Goal: Task Accomplishment & Management: Manage account settings

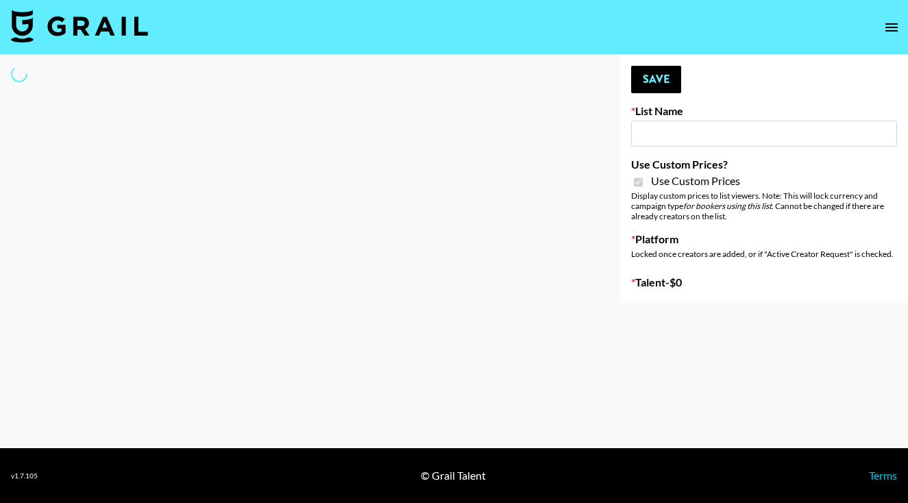
type input "**Noschinko UGC**"
checkbox input "true"
select select "Brand"
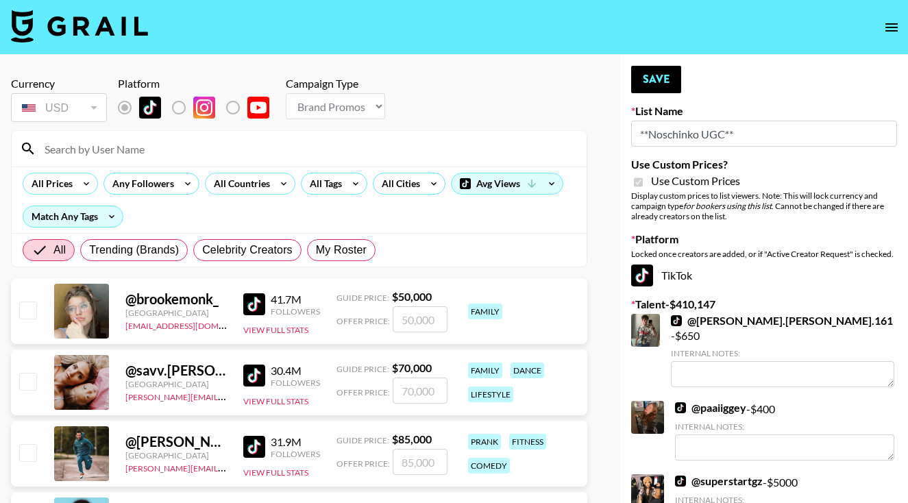
click at [217, 151] on input at bounding box center [307, 149] width 542 height 22
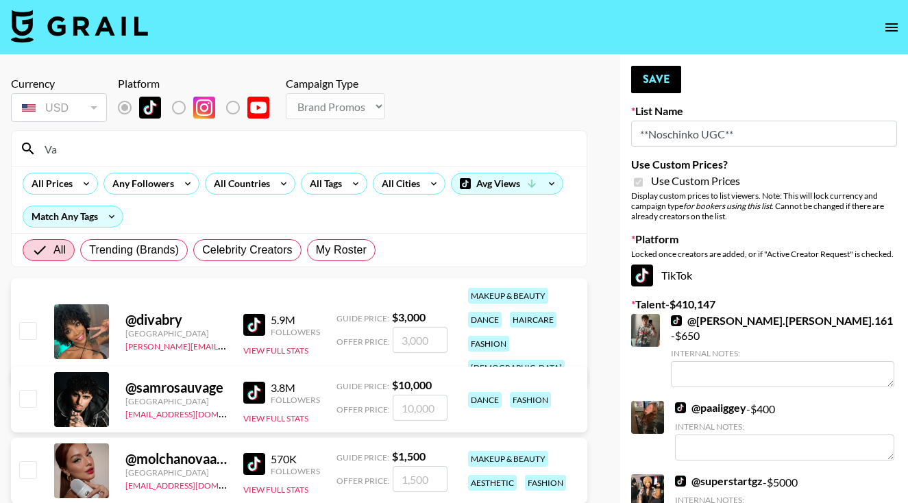
type input "V"
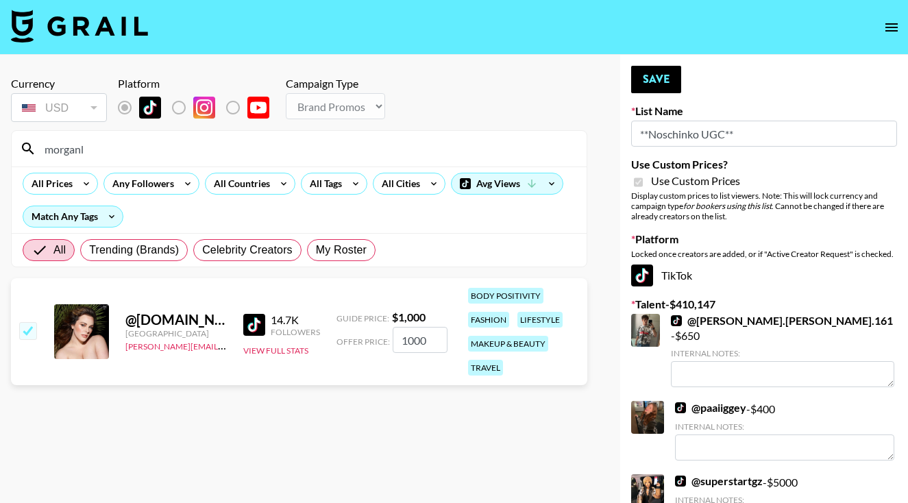
type input "morganlo"
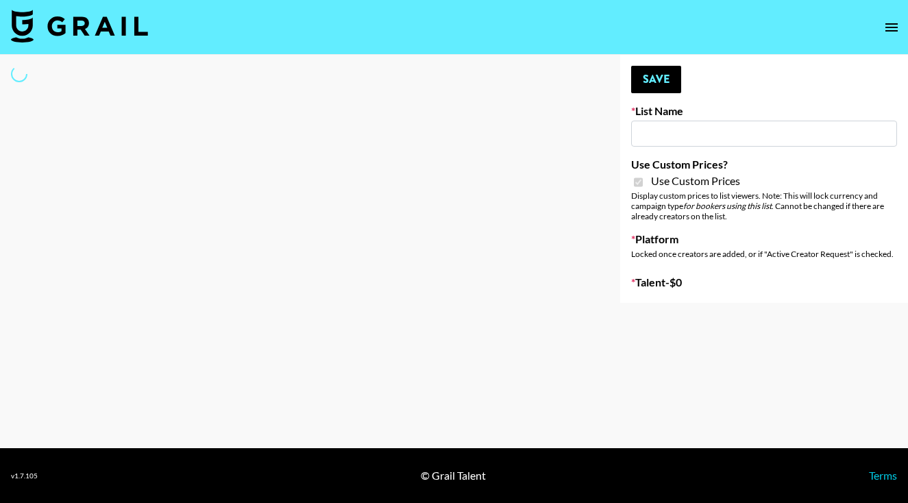
type input "Devon+Lang"
checkbox input "true"
select select "Song"
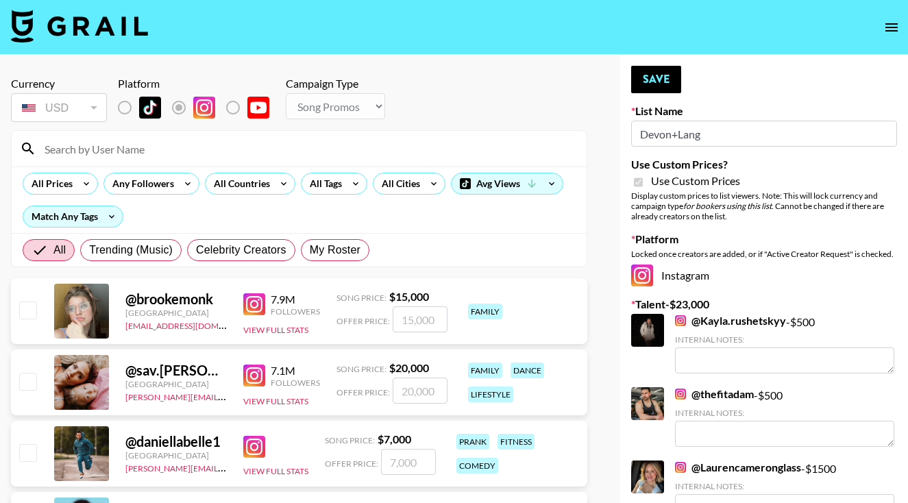
click at [221, 143] on input at bounding box center [307, 149] width 542 height 22
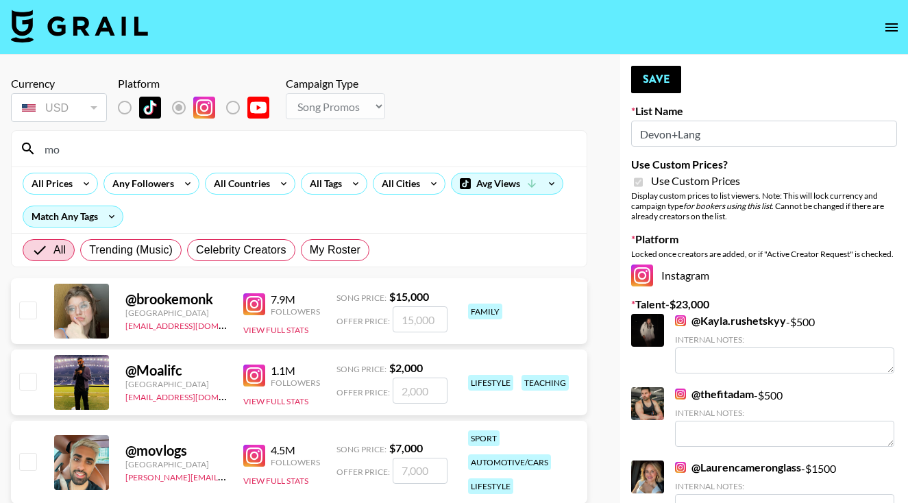
type input "m"
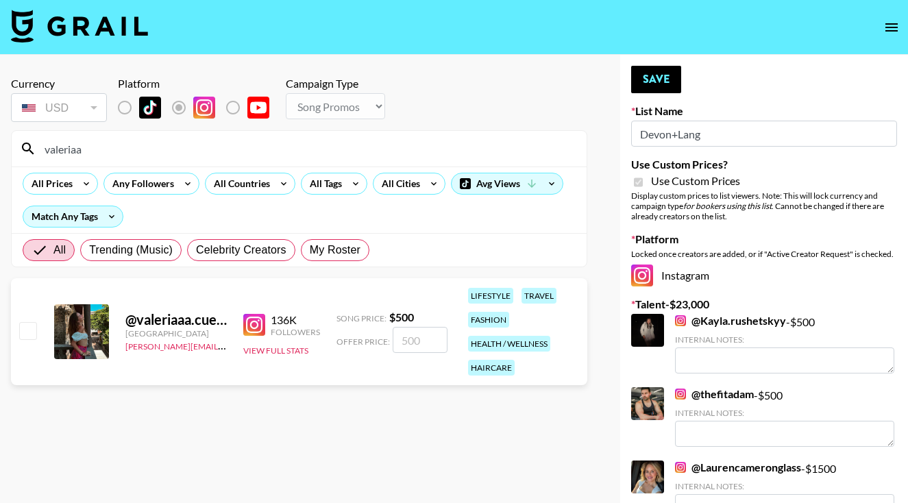
type input "[PERSON_NAME]"
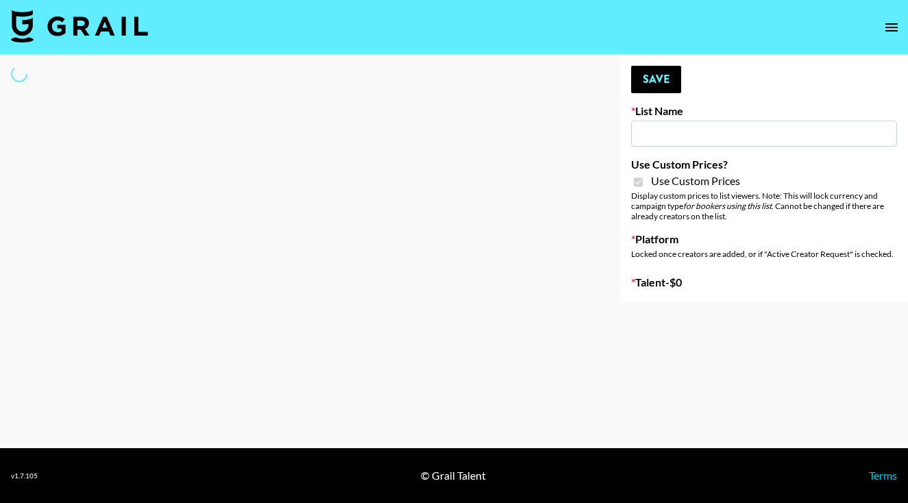
type input "LISEN Watch"
checkbox input "true"
select select "Brand"
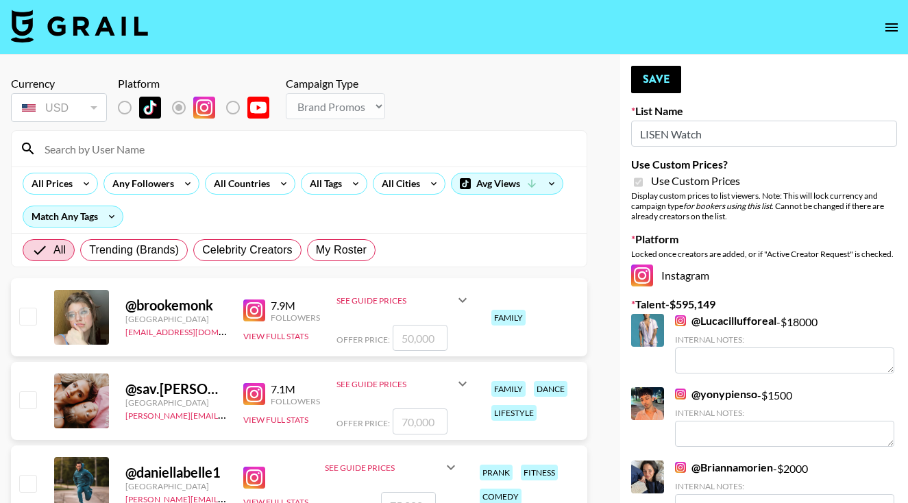
click at [240, 151] on input at bounding box center [307, 149] width 542 height 22
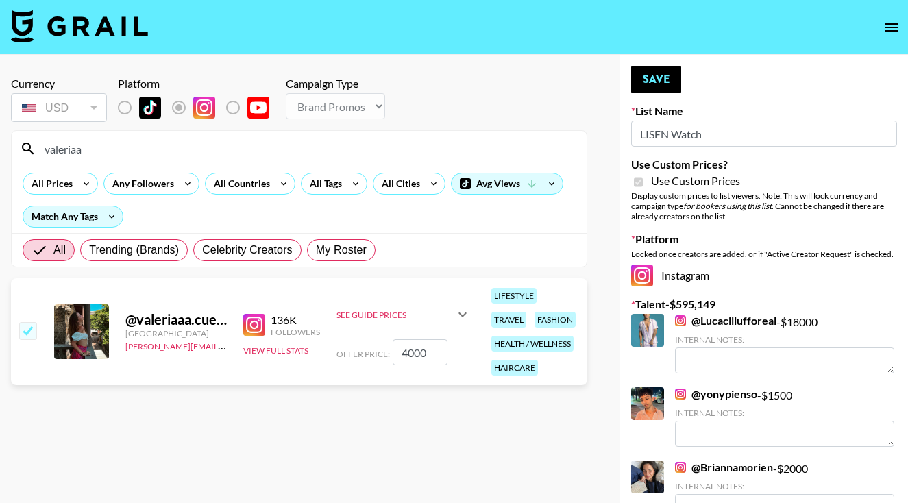
click at [462, 314] on icon at bounding box center [462, 314] width 8 height 5
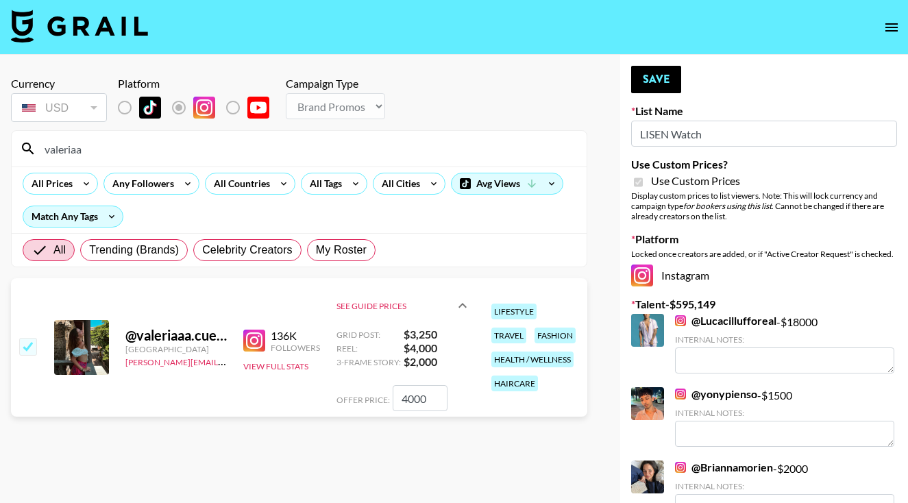
drag, startPoint x: 95, startPoint y: 153, endPoint x: 46, endPoint y: 143, distance: 49.6
click at [42, 148] on input "valeriaa" at bounding box center [307, 149] width 542 height 22
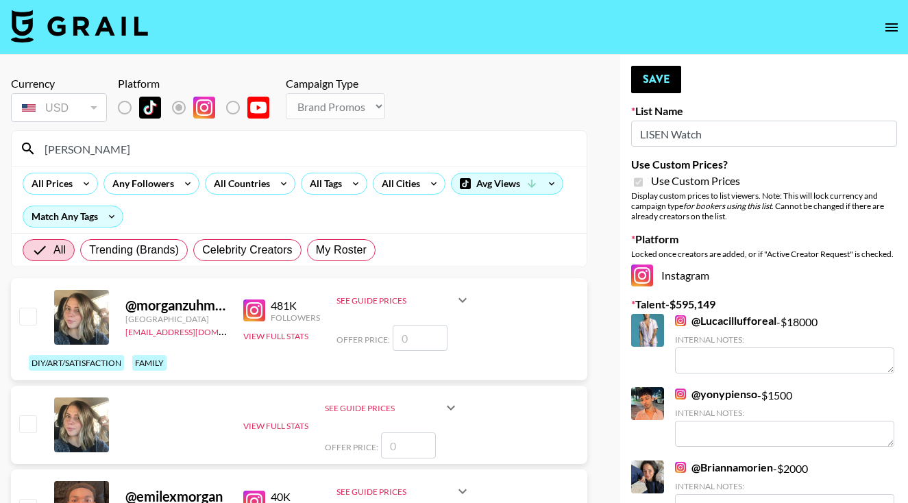
click at [182, 140] on input "Morgan" at bounding box center [307, 149] width 542 height 22
click at [191, 151] on input "Morgan" at bounding box center [307, 149] width 542 height 22
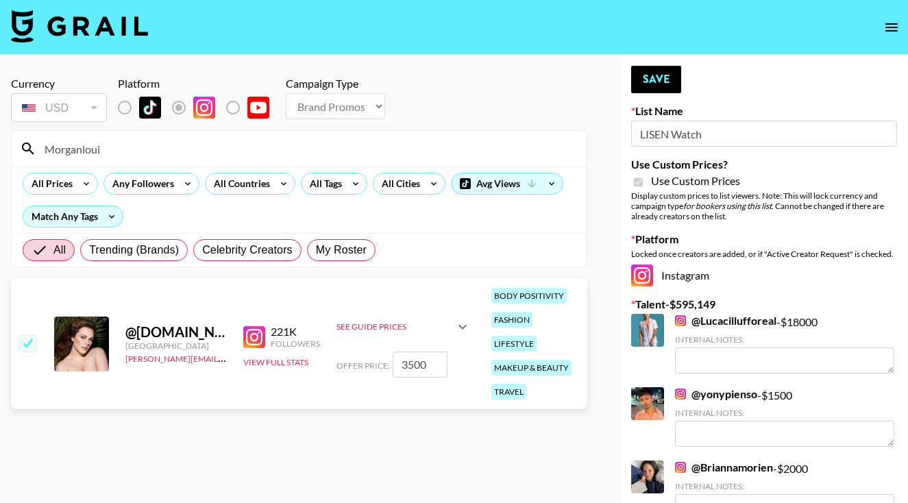
type input "Morganloui"
click at [459, 323] on icon at bounding box center [462, 327] width 16 height 16
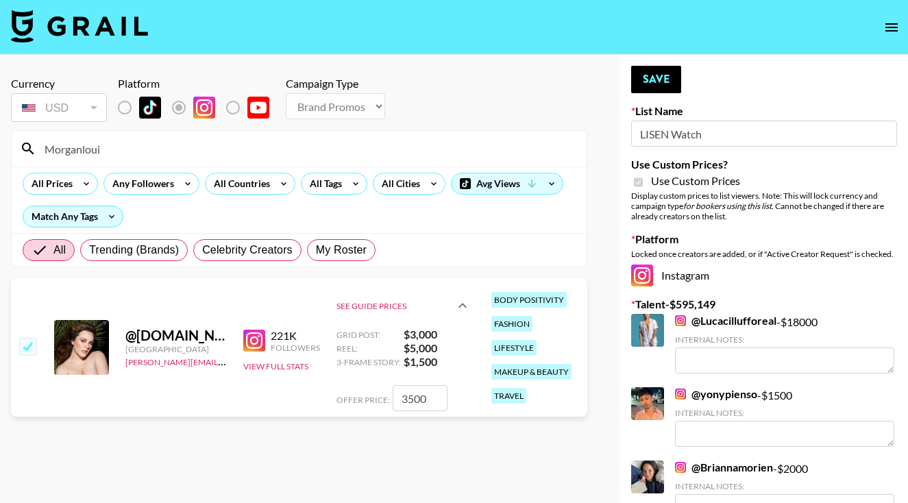
click at [405, 399] on input "3500" at bounding box center [420, 398] width 55 height 26
type input "5000"
click at [656, 84] on button "Save" at bounding box center [656, 79] width 50 height 27
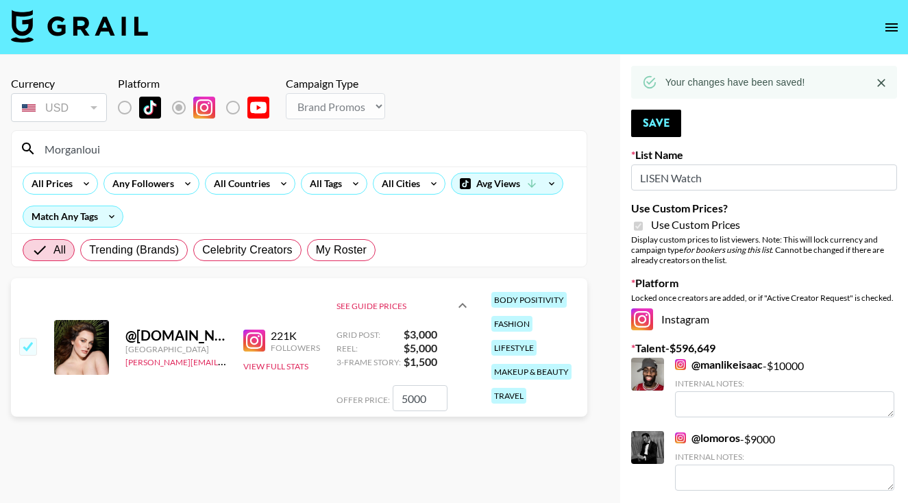
drag, startPoint x: 108, startPoint y: 151, endPoint x: 34, endPoint y: 145, distance: 74.3
click at [34, 145] on div "Morganloui" at bounding box center [299, 149] width 575 height 36
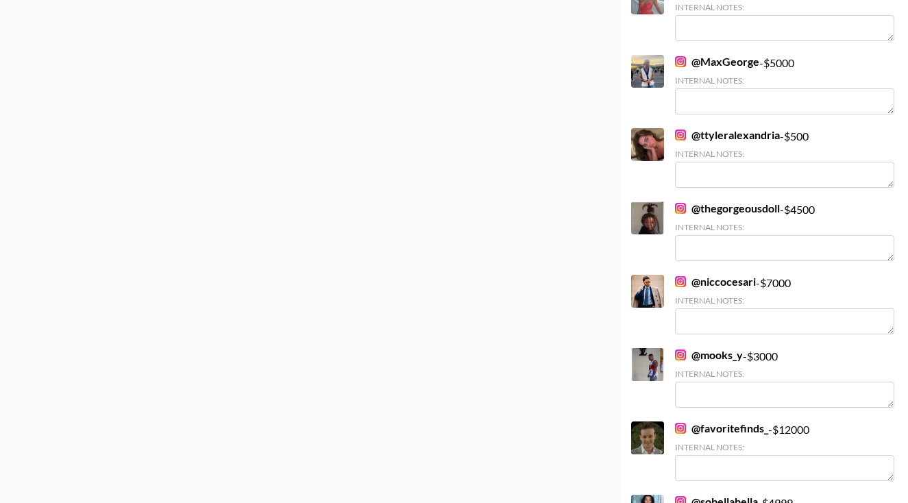
scroll to position [609, 0]
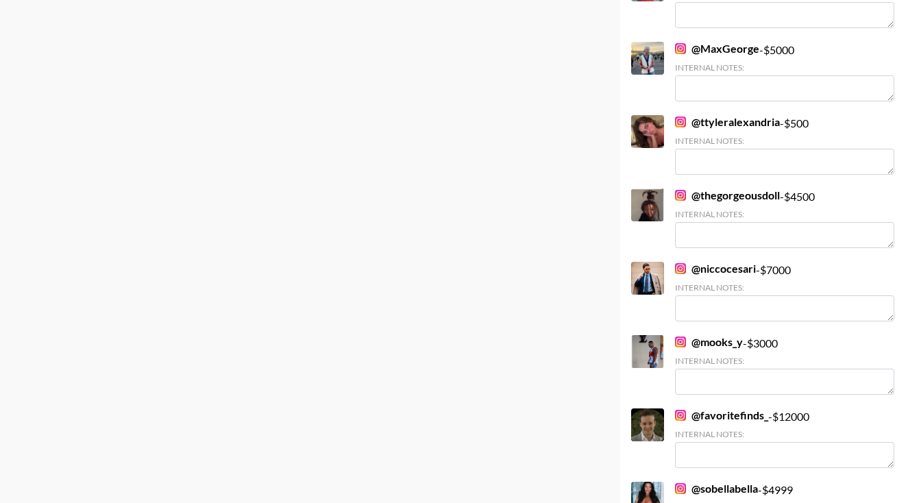
click at [728, 340] on link "@ mooks_y" at bounding box center [709, 342] width 68 height 14
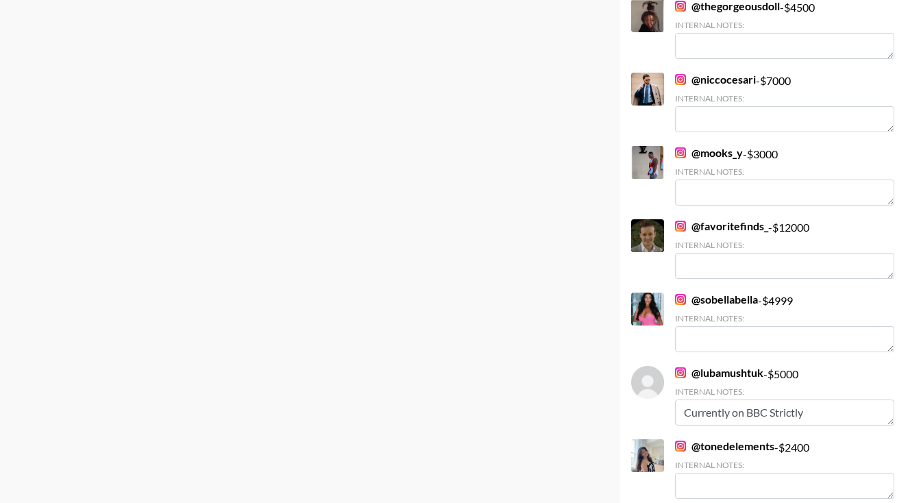
scroll to position [1156, 0]
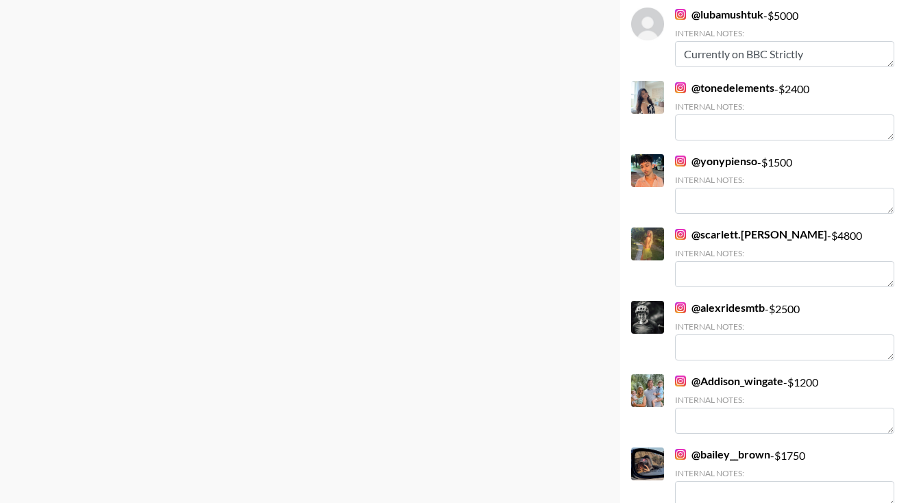
click at [713, 237] on link "@ scarlett.hutchinson" at bounding box center [751, 234] width 152 height 14
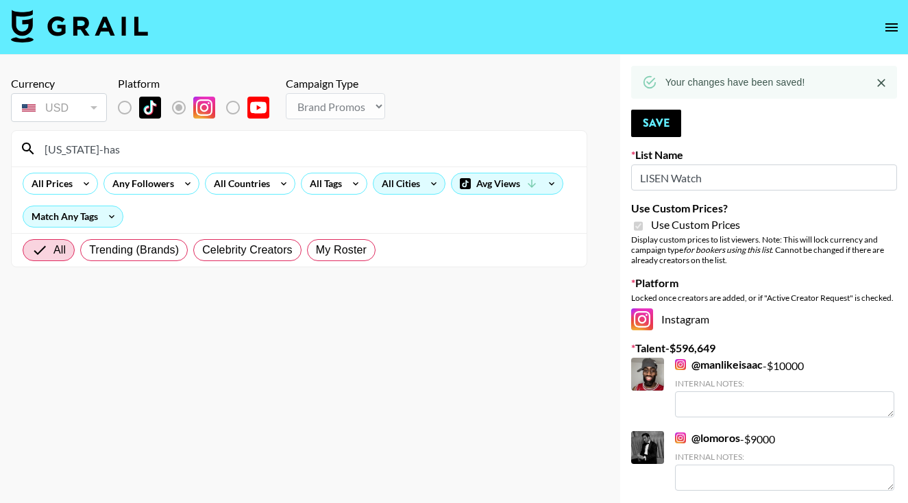
scroll to position [0, 0]
click at [289, 146] on input "Georgia-has" at bounding box center [307, 149] width 542 height 22
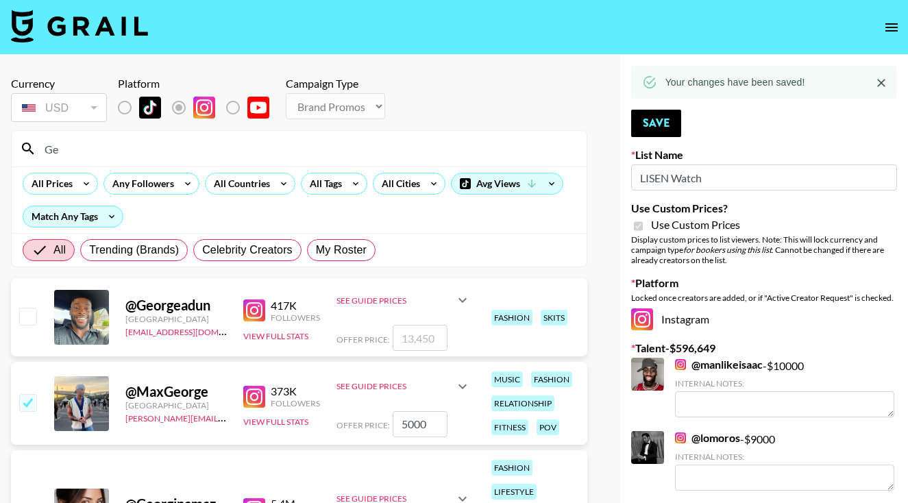
type input "G"
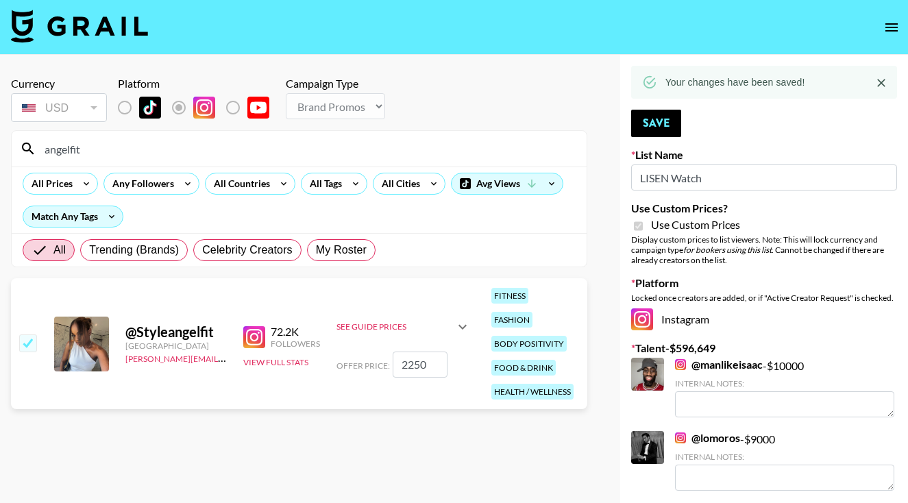
type input "angelfit"
click at [456, 319] on icon at bounding box center [462, 327] width 16 height 16
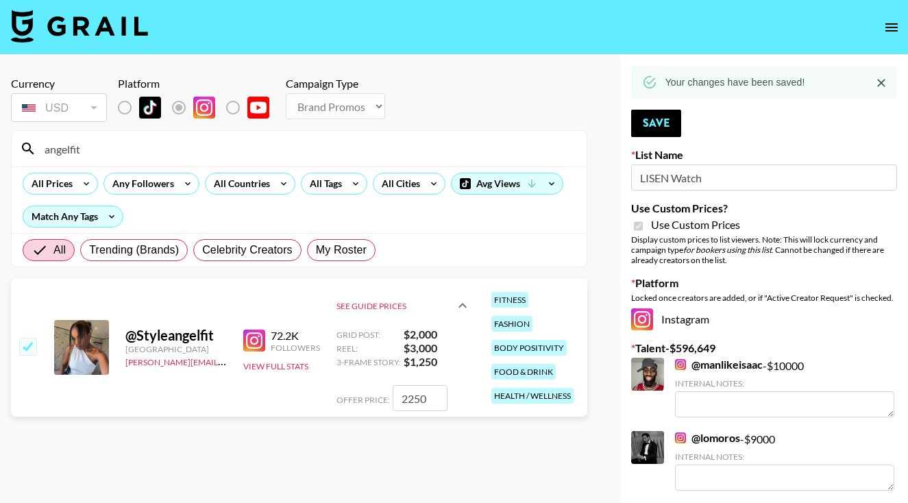
drag, startPoint x: 425, startPoint y: 399, endPoint x: 383, endPoint y: 399, distance: 42.5
click at [383, 399] on div "Offer Price: 2250" at bounding box center [403, 398] width 134 height 26
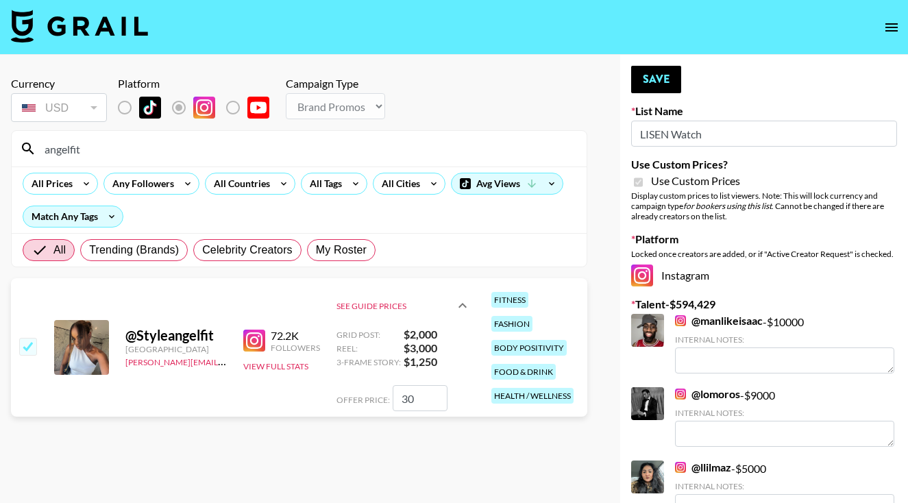
type input "3"
checkbox input "false"
checkbox input "true"
type input "2500"
click at [642, 82] on button "Save" at bounding box center [656, 79] width 50 height 27
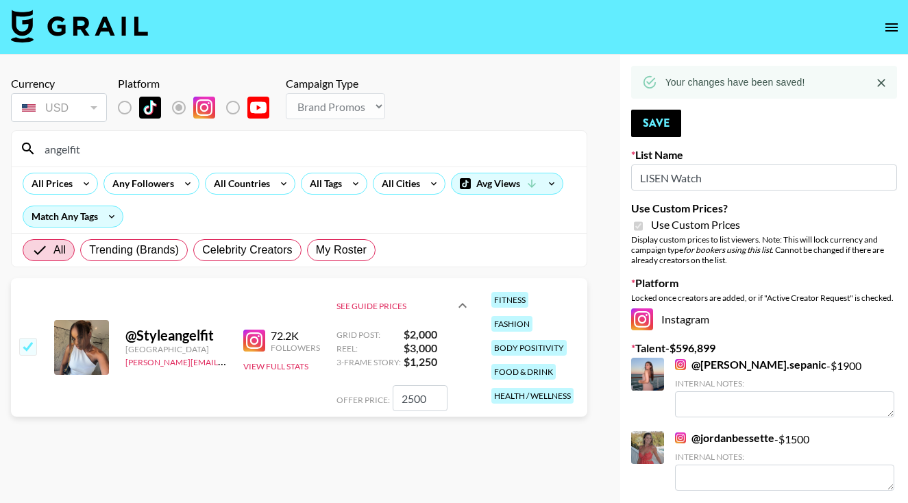
drag, startPoint x: 75, startPoint y: 150, endPoint x: 55, endPoint y: 149, distance: 19.9
click at [56, 149] on input "angelfit" at bounding box center [307, 149] width 542 height 22
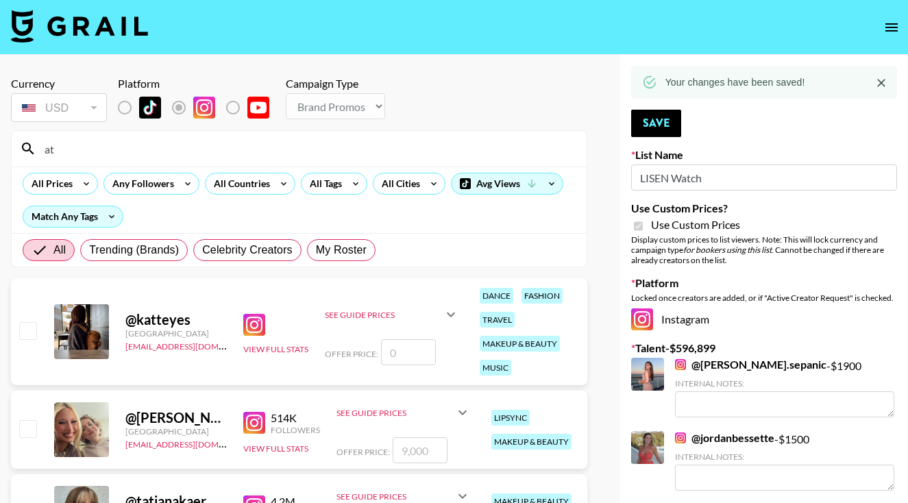
type input "a"
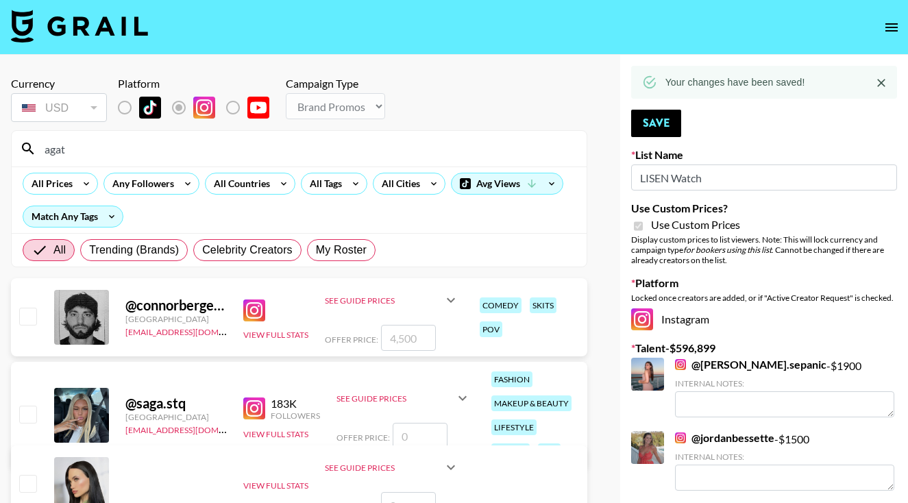
type input "agata"
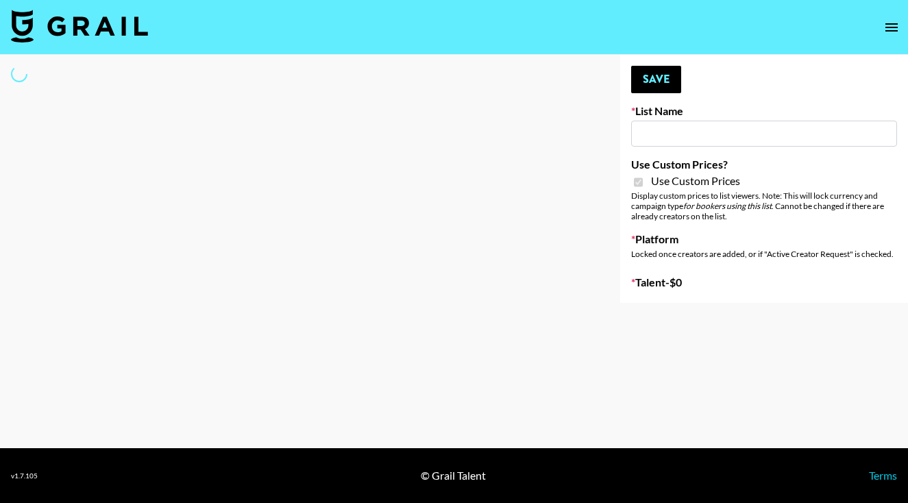
type input "Hetras"
checkbox input "true"
select select "Brand"
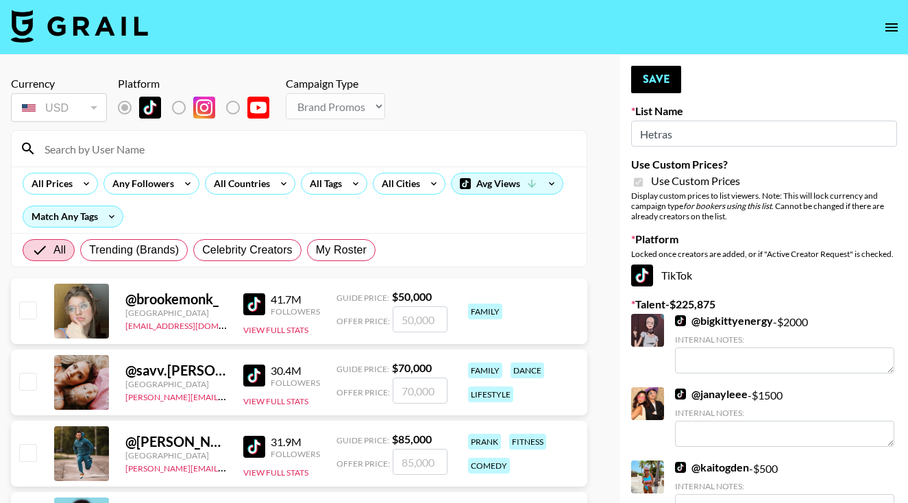
click at [280, 147] on input at bounding box center [307, 149] width 542 height 22
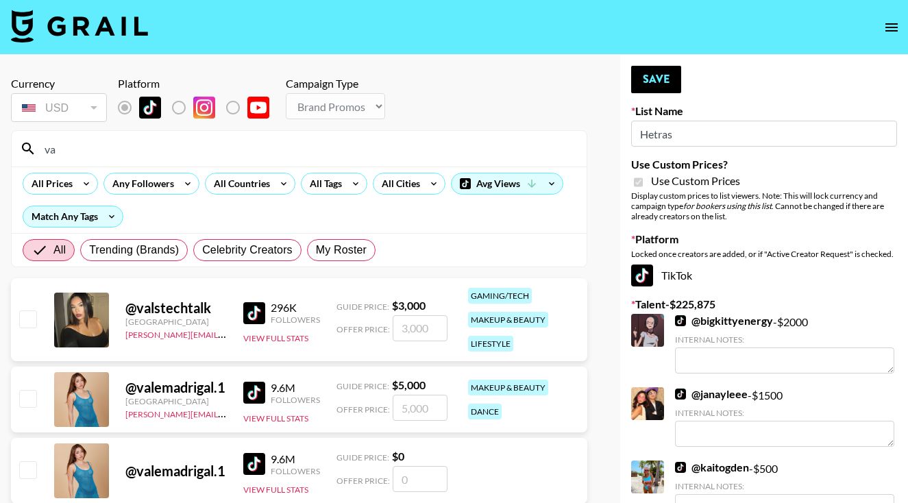
type input "v"
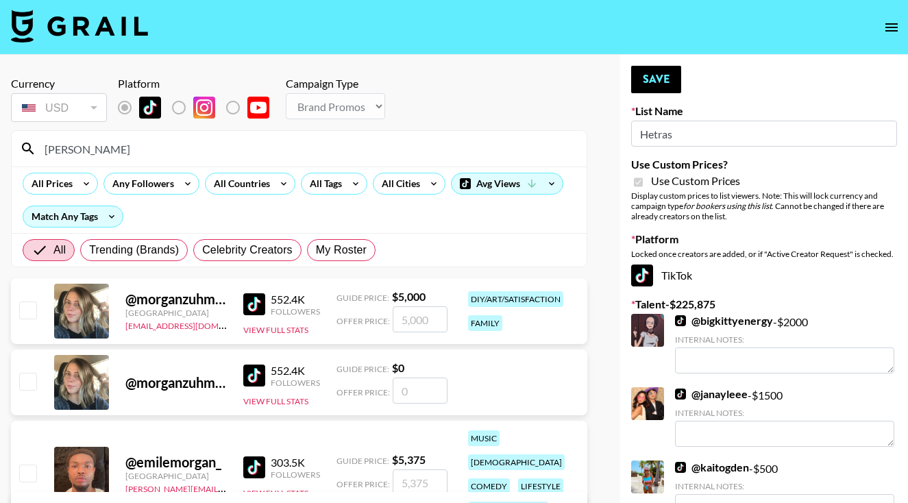
type input "morganl"
